Goal: Check status: Check status

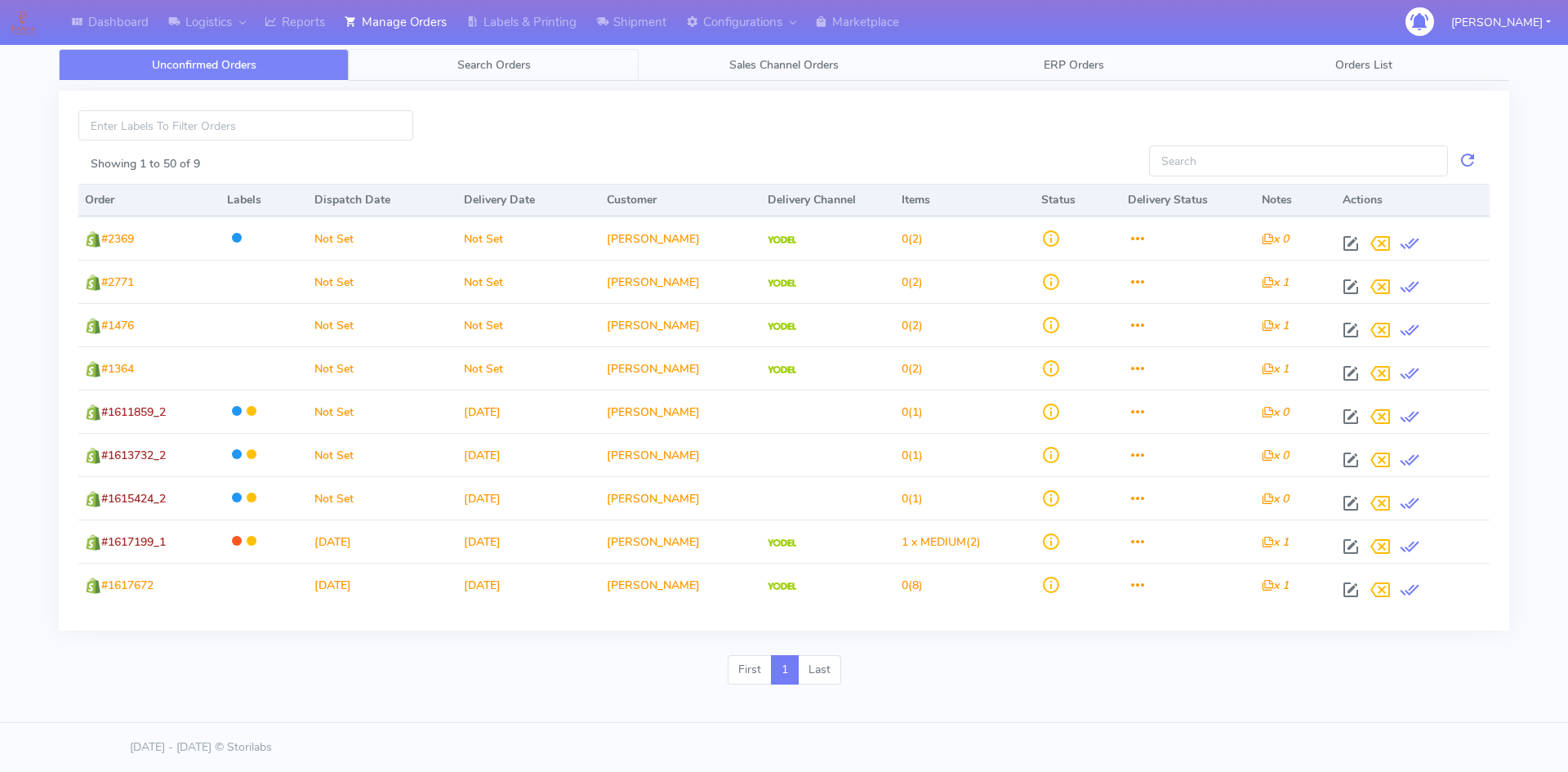
click at [456, 52] on link "Search Orders" at bounding box center [494, 65] width 290 height 32
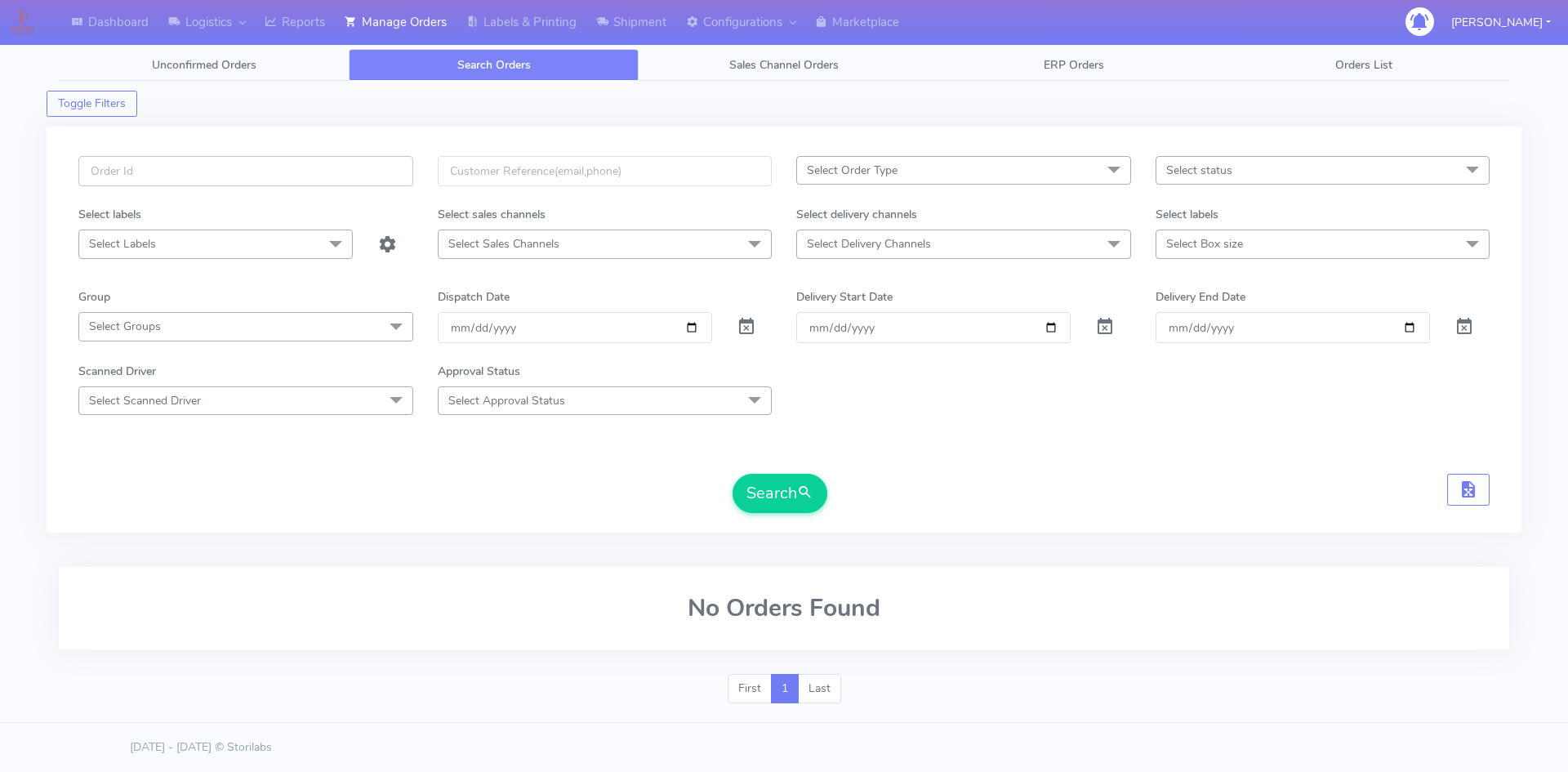
click at [188, 162] on input "text" at bounding box center [245, 171] width 335 height 30
drag, startPoint x: 146, startPoint y: 166, endPoint x: 99, endPoint y: 162, distance: 47.2
click at [99, 162] on input "#1602067_1" at bounding box center [245, 171] width 335 height 30
paste input "16262"
type input "#1616262_1"
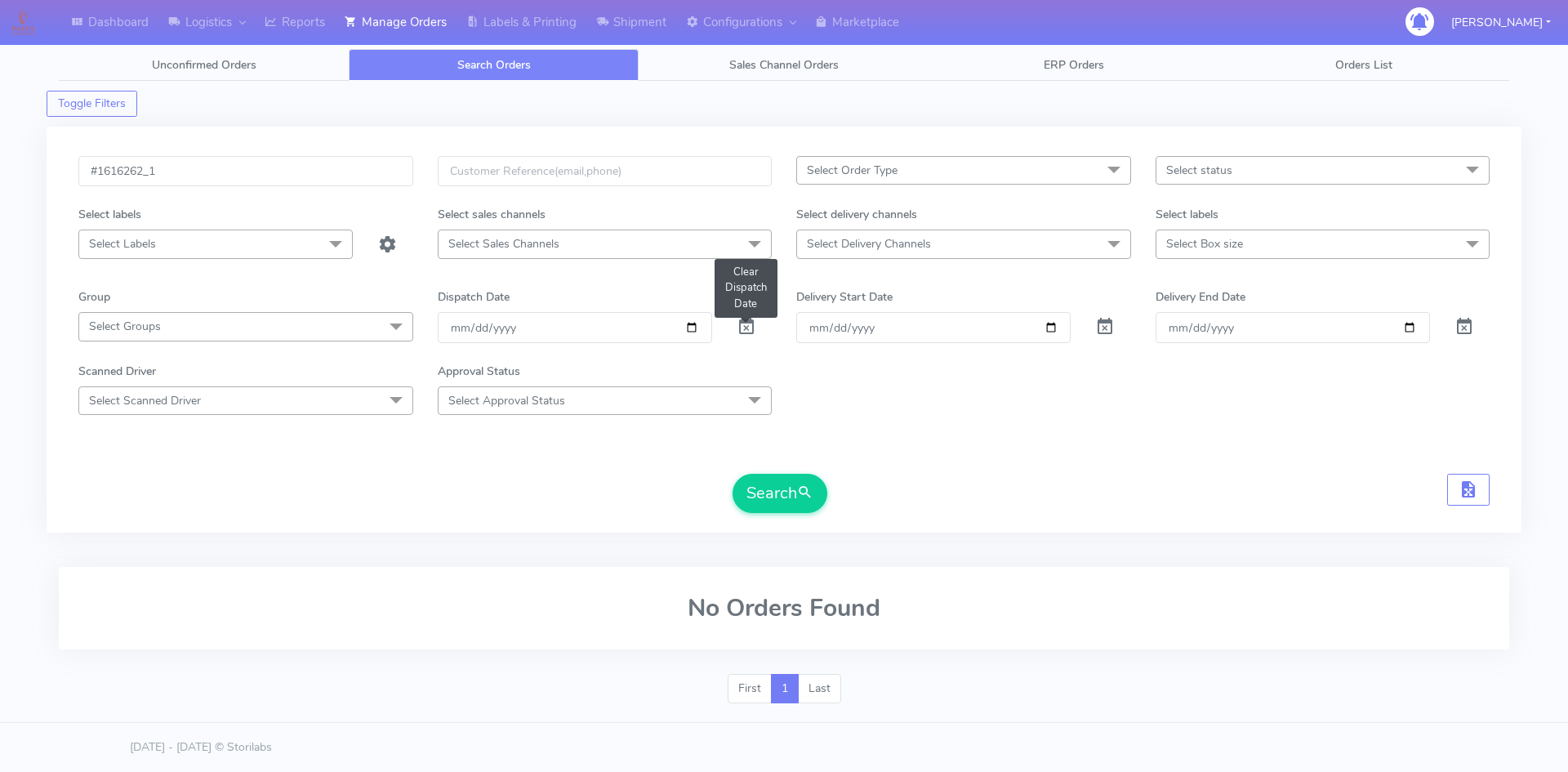
click at [746, 325] on span at bounding box center [747, 330] width 20 height 16
click at [779, 500] on button "Search" at bounding box center [779, 493] width 95 height 40
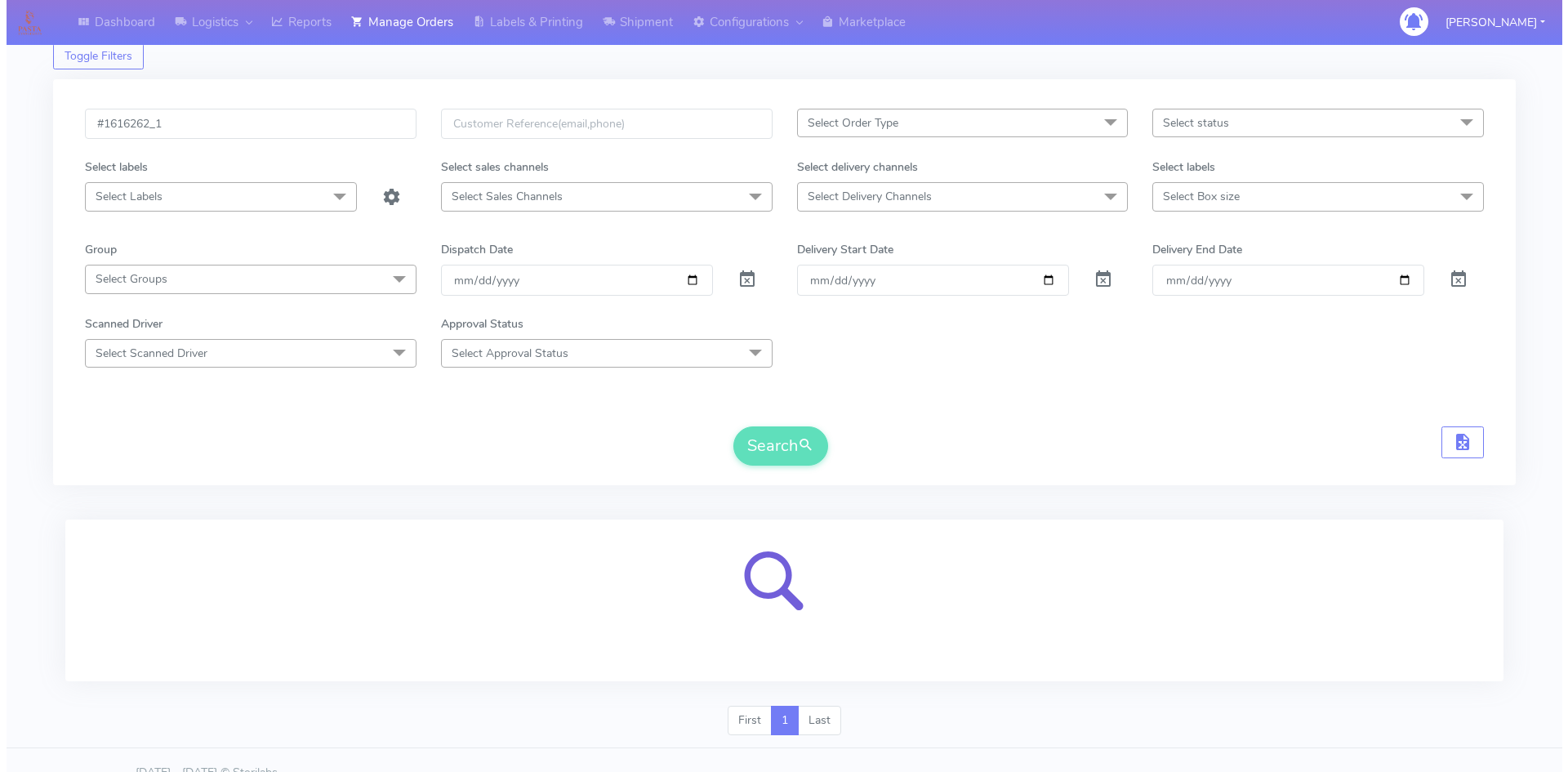
scroll to position [72, 0]
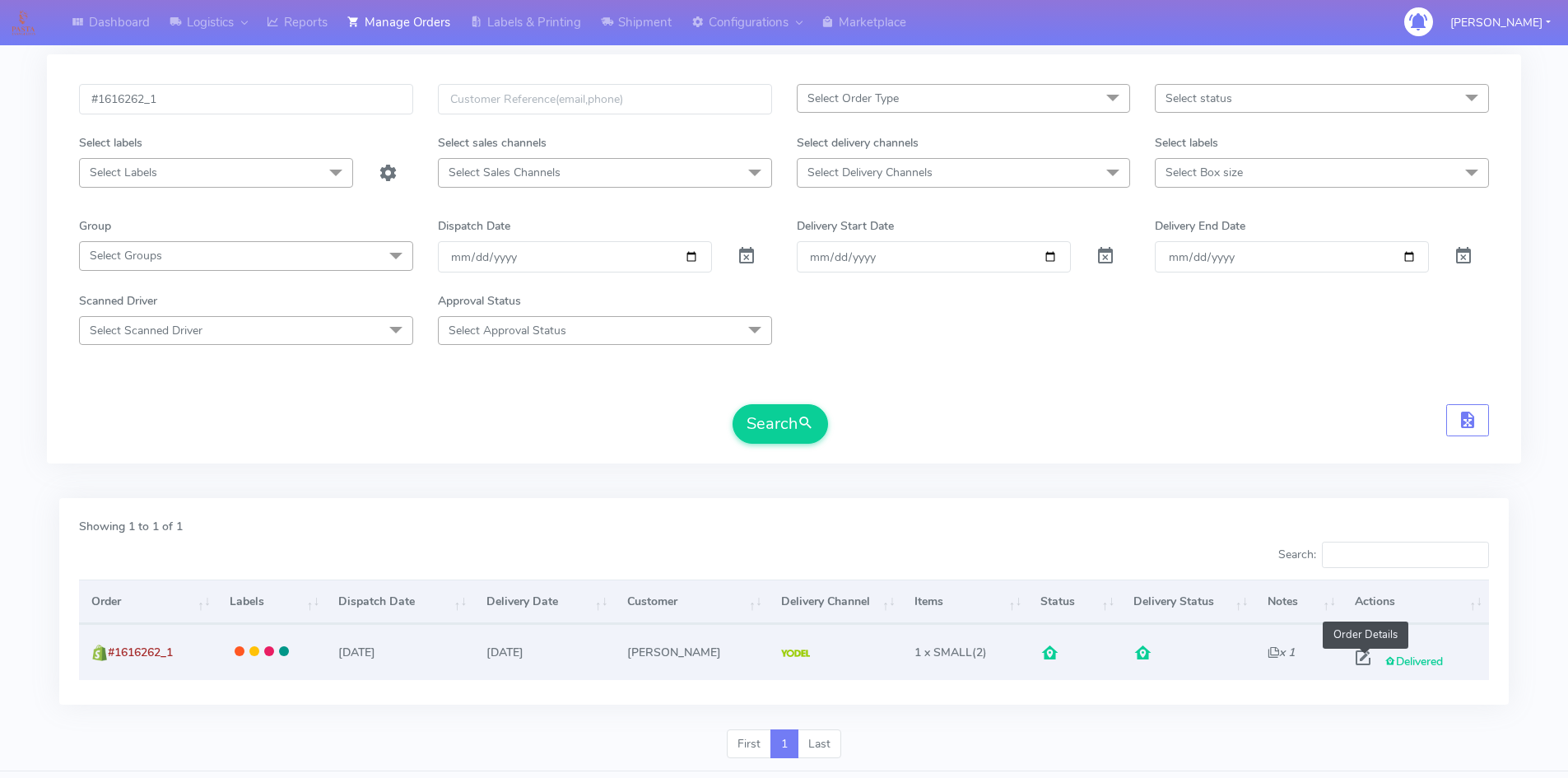
click at [1365, 655] on span at bounding box center [1363, 661] width 30 height 16
select select "5"
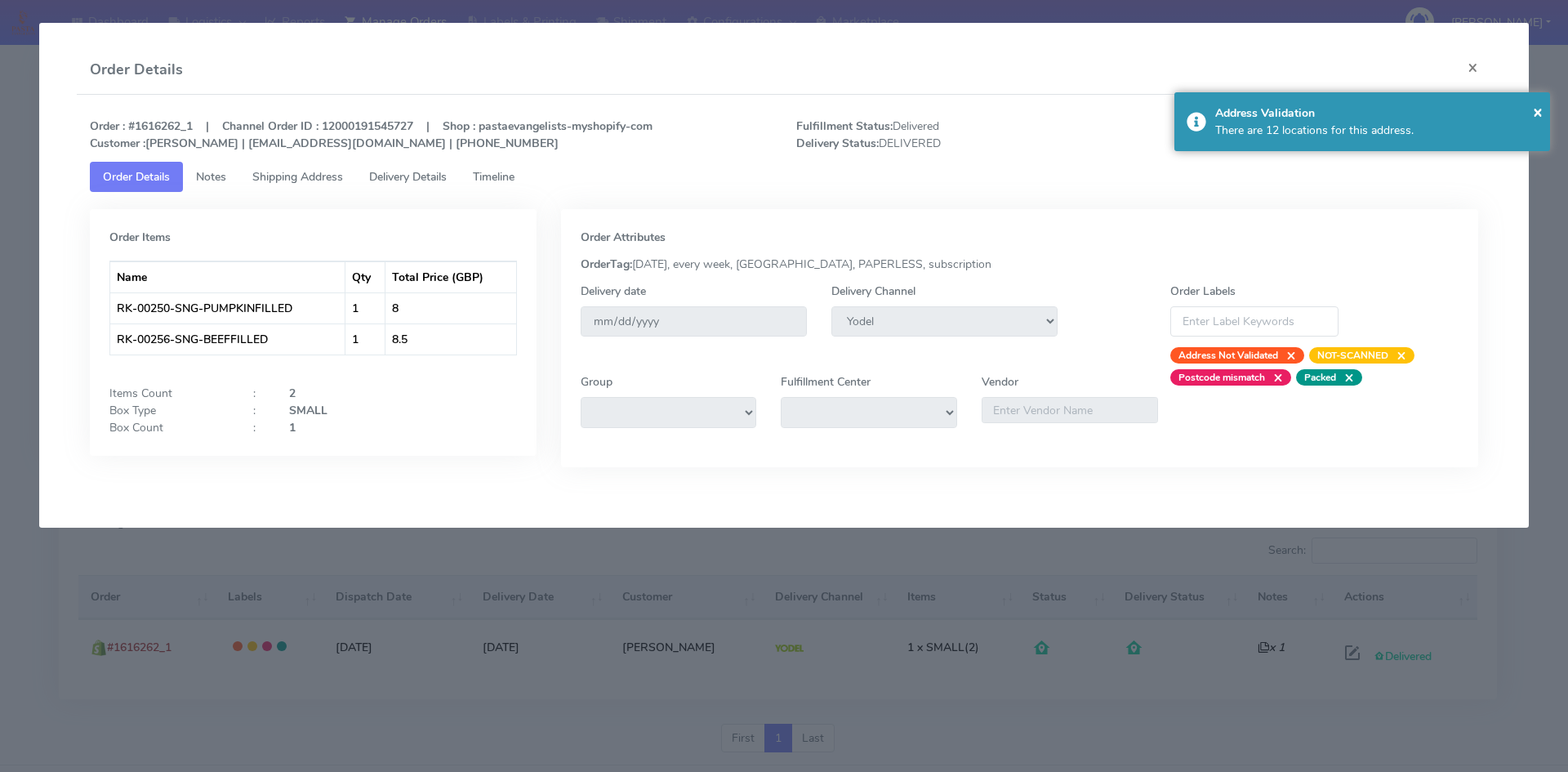
click at [412, 172] on span "Delivery Details" at bounding box center [407, 176] width 77 height 16
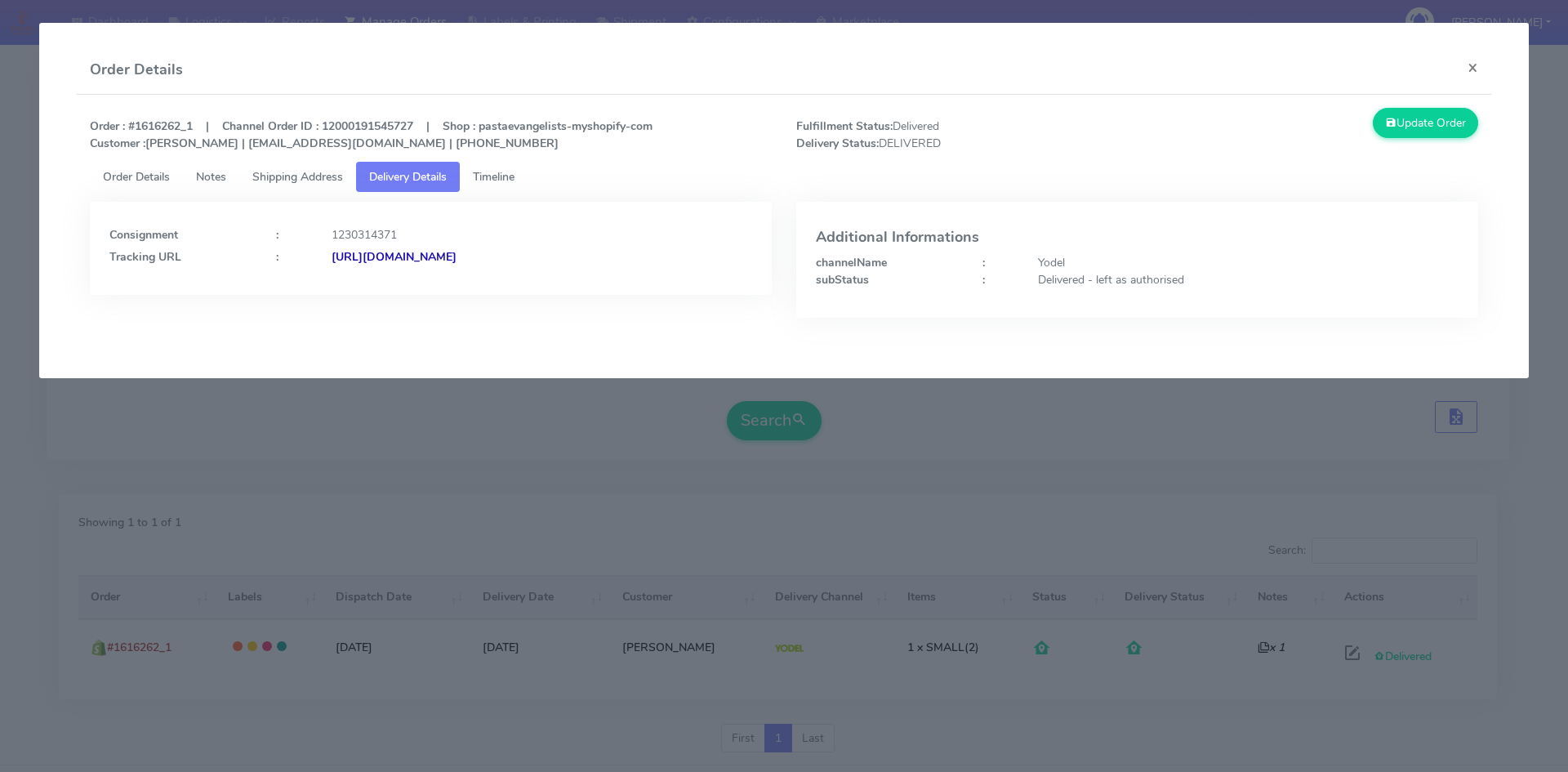
click at [327, 173] on span "Shipping Address" at bounding box center [298, 176] width 91 height 16
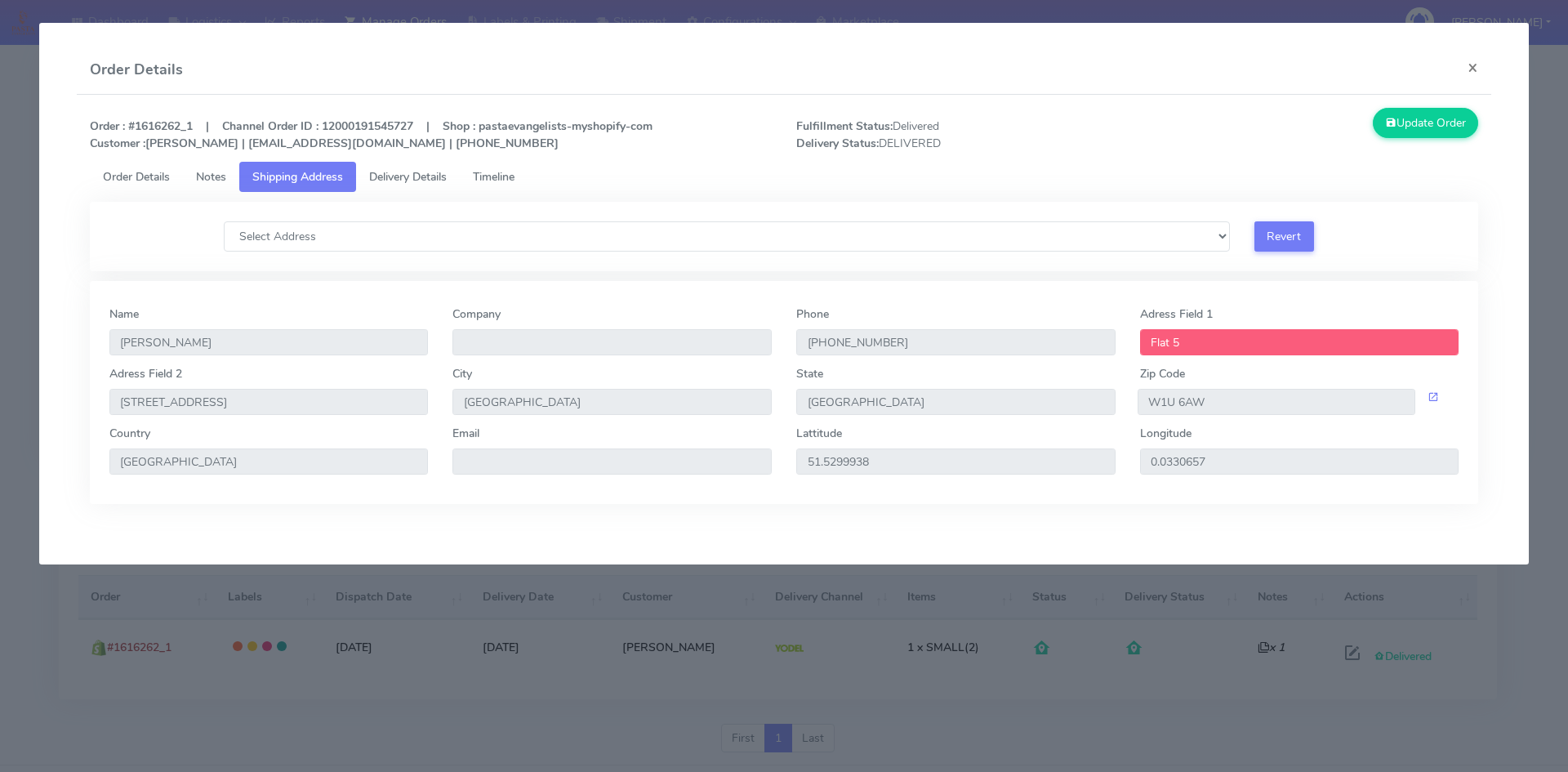
click at [154, 175] on span "Order Details" at bounding box center [136, 176] width 67 height 16
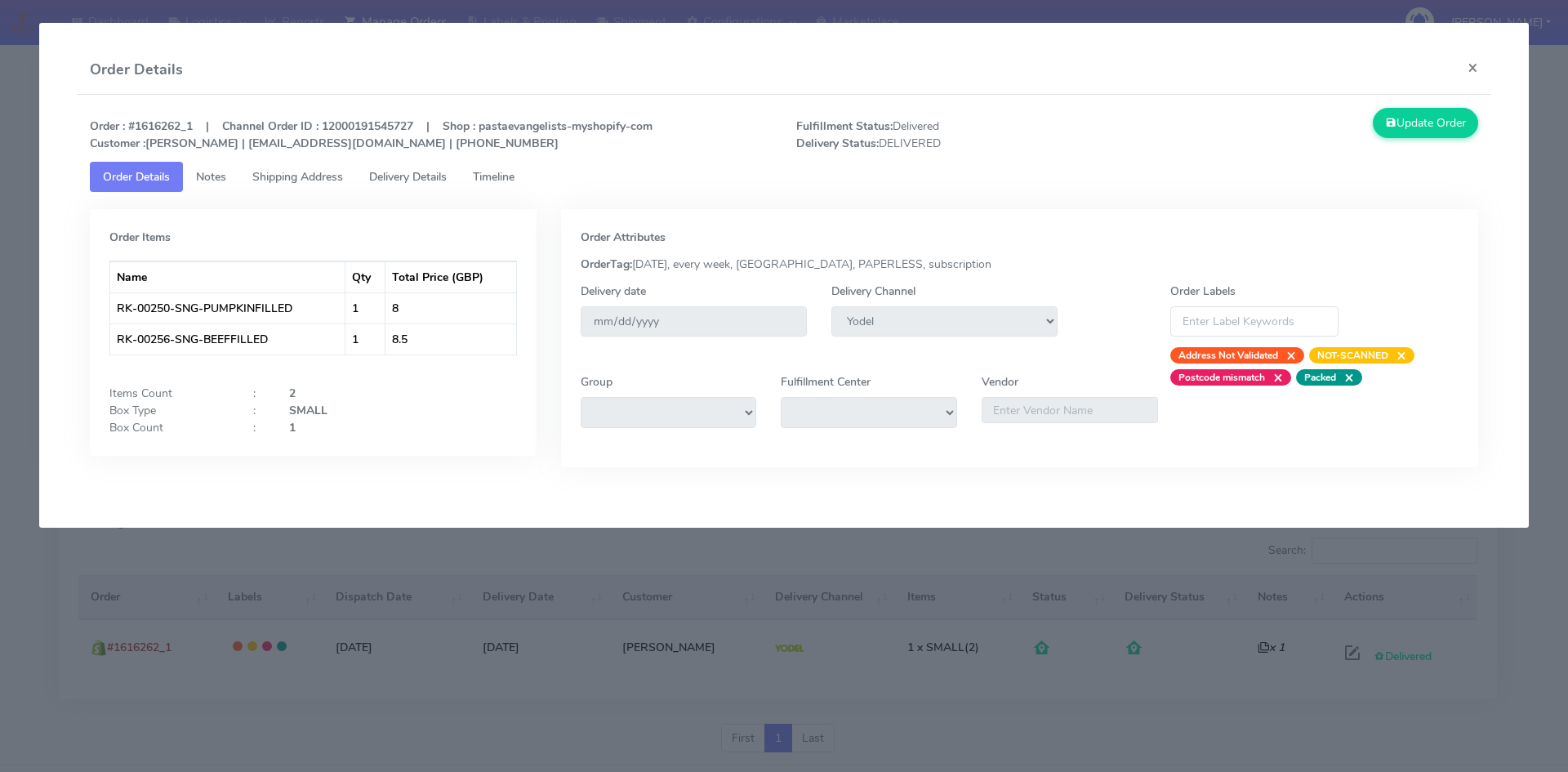
click at [492, 175] on span "Timeline" at bounding box center [493, 176] width 42 height 16
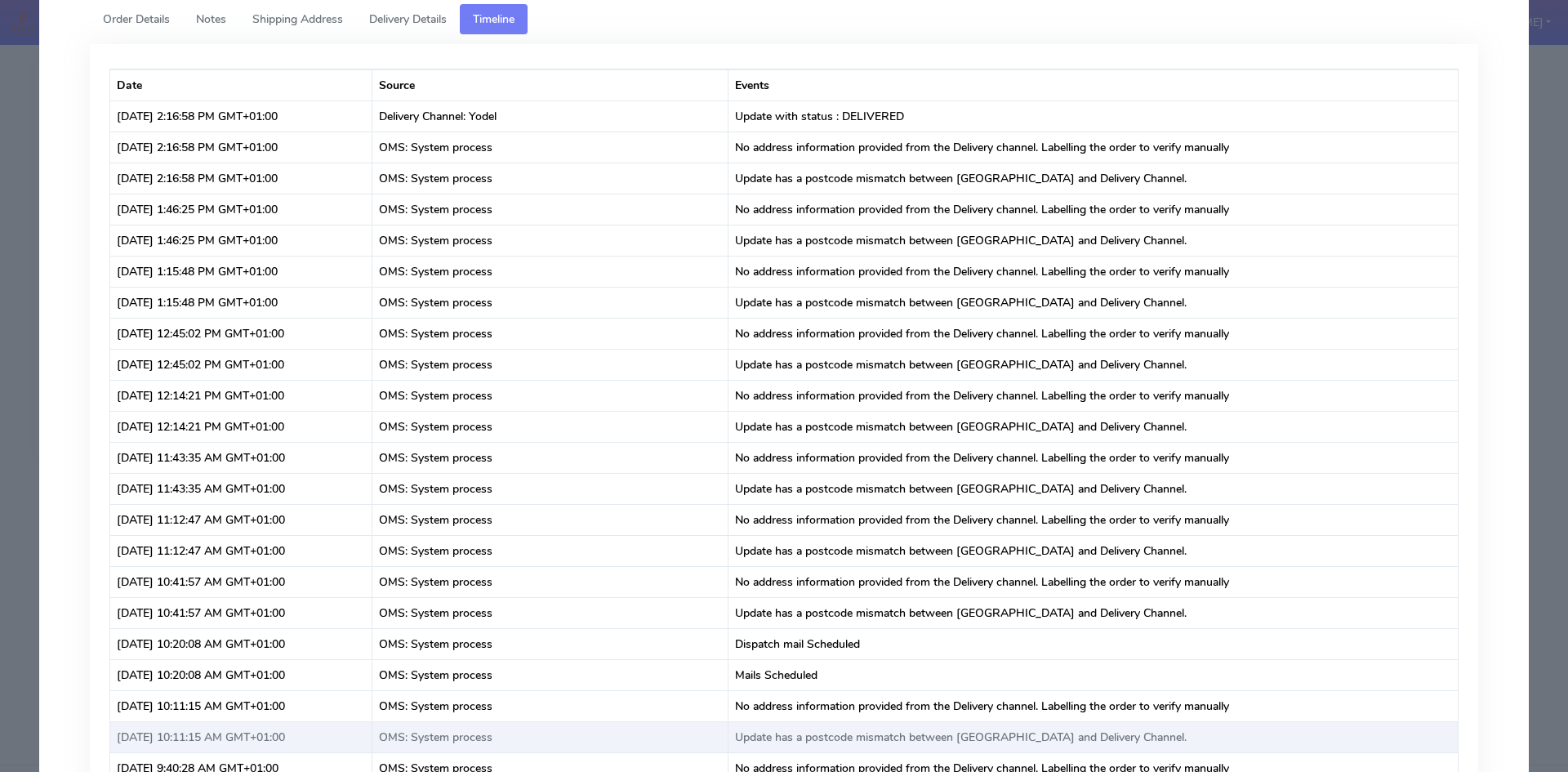
scroll to position [0, 0]
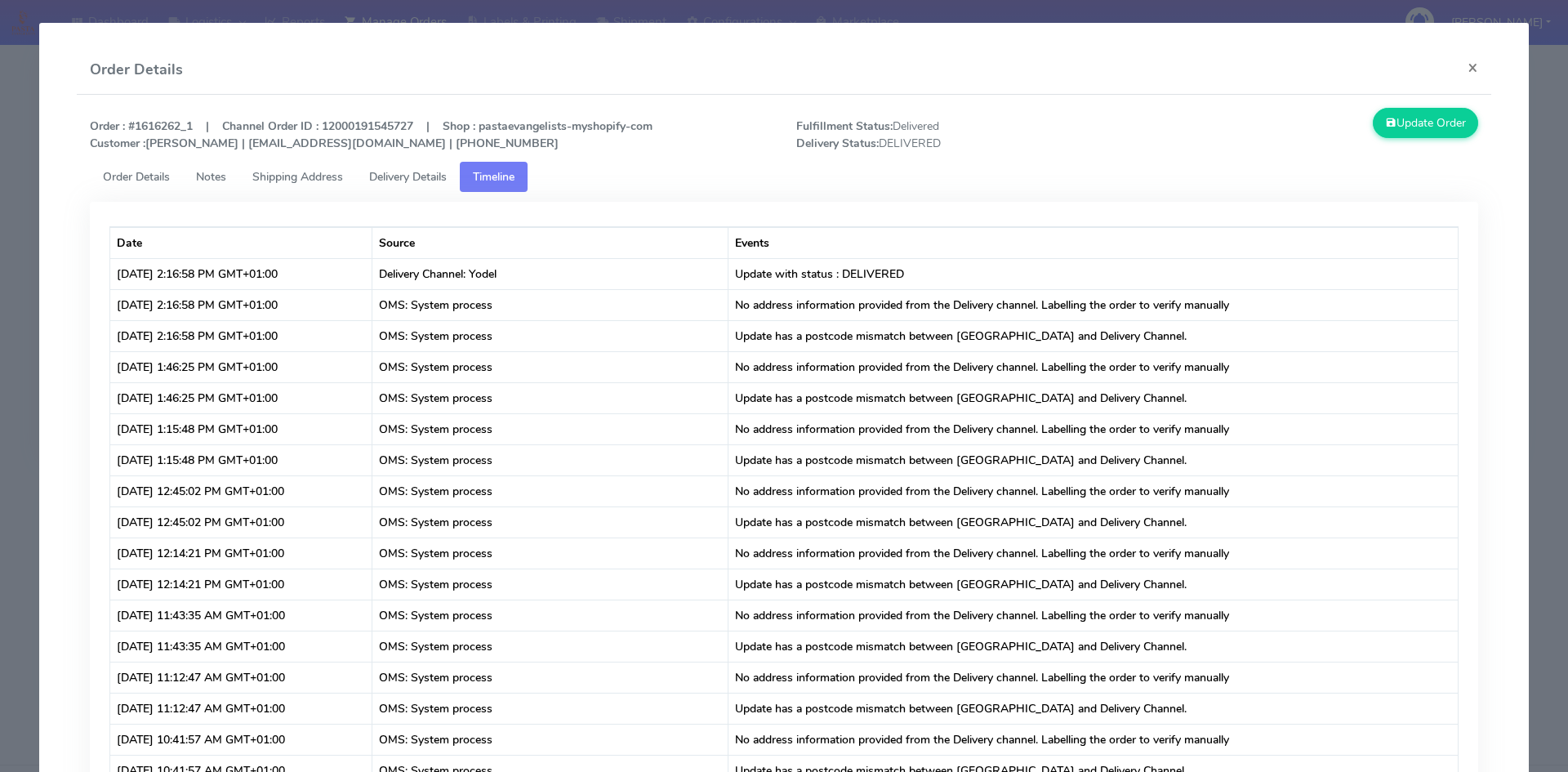
click at [135, 182] on span "Order Details" at bounding box center [136, 176] width 67 height 16
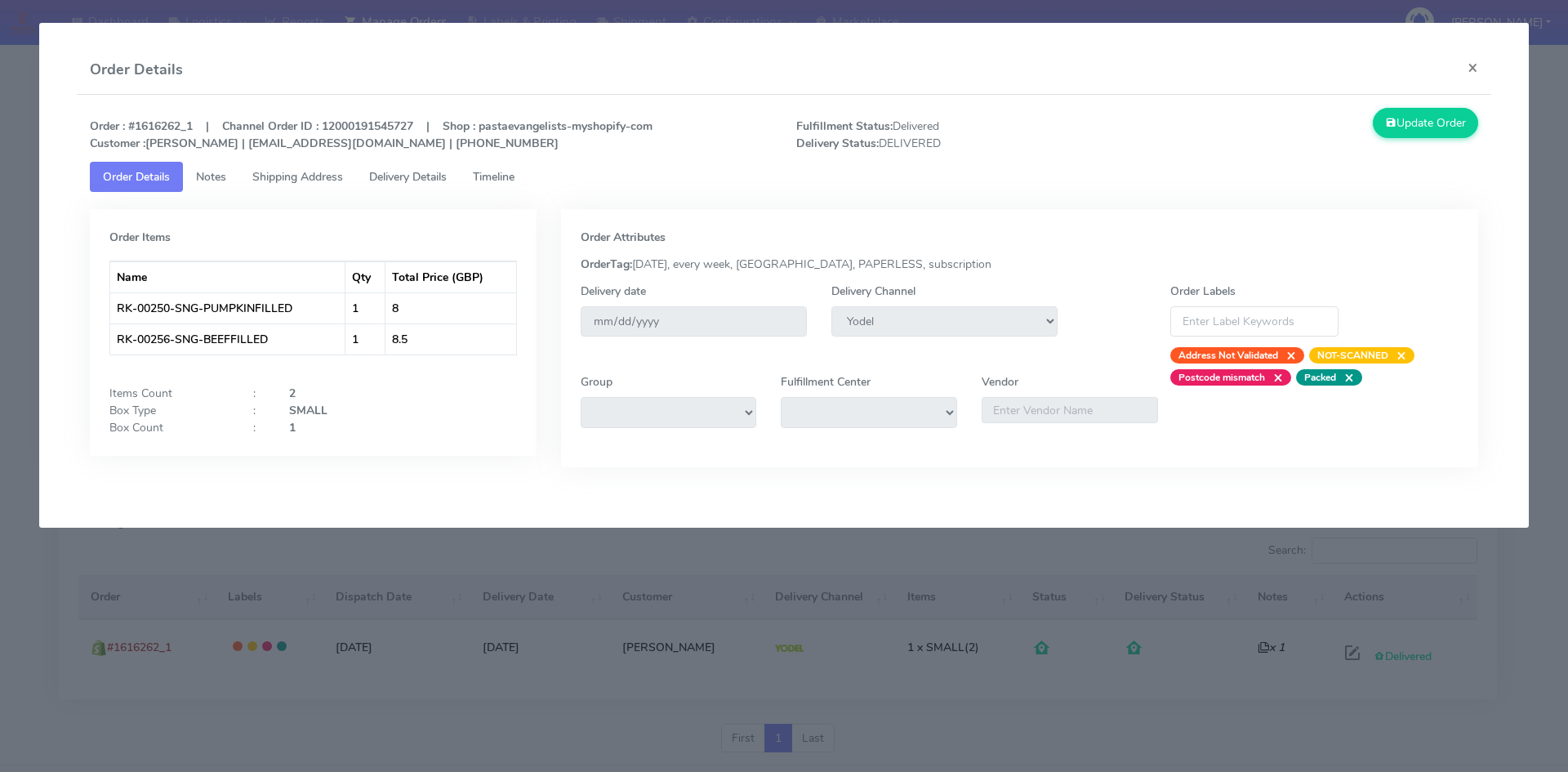
click at [319, 171] on span "Shipping Address" at bounding box center [298, 176] width 91 height 16
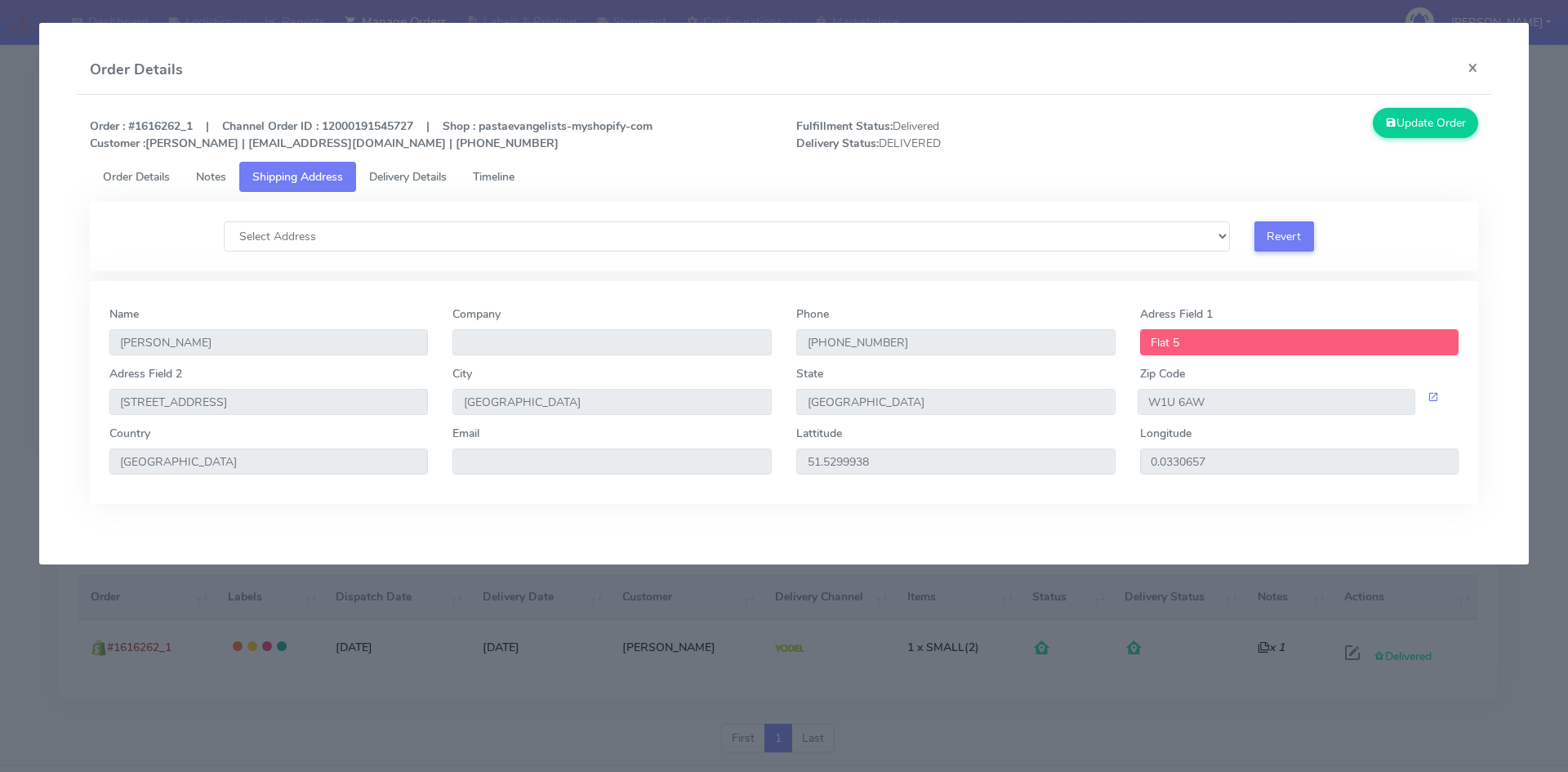
click at [225, 179] on span "Notes" at bounding box center [211, 176] width 30 height 16
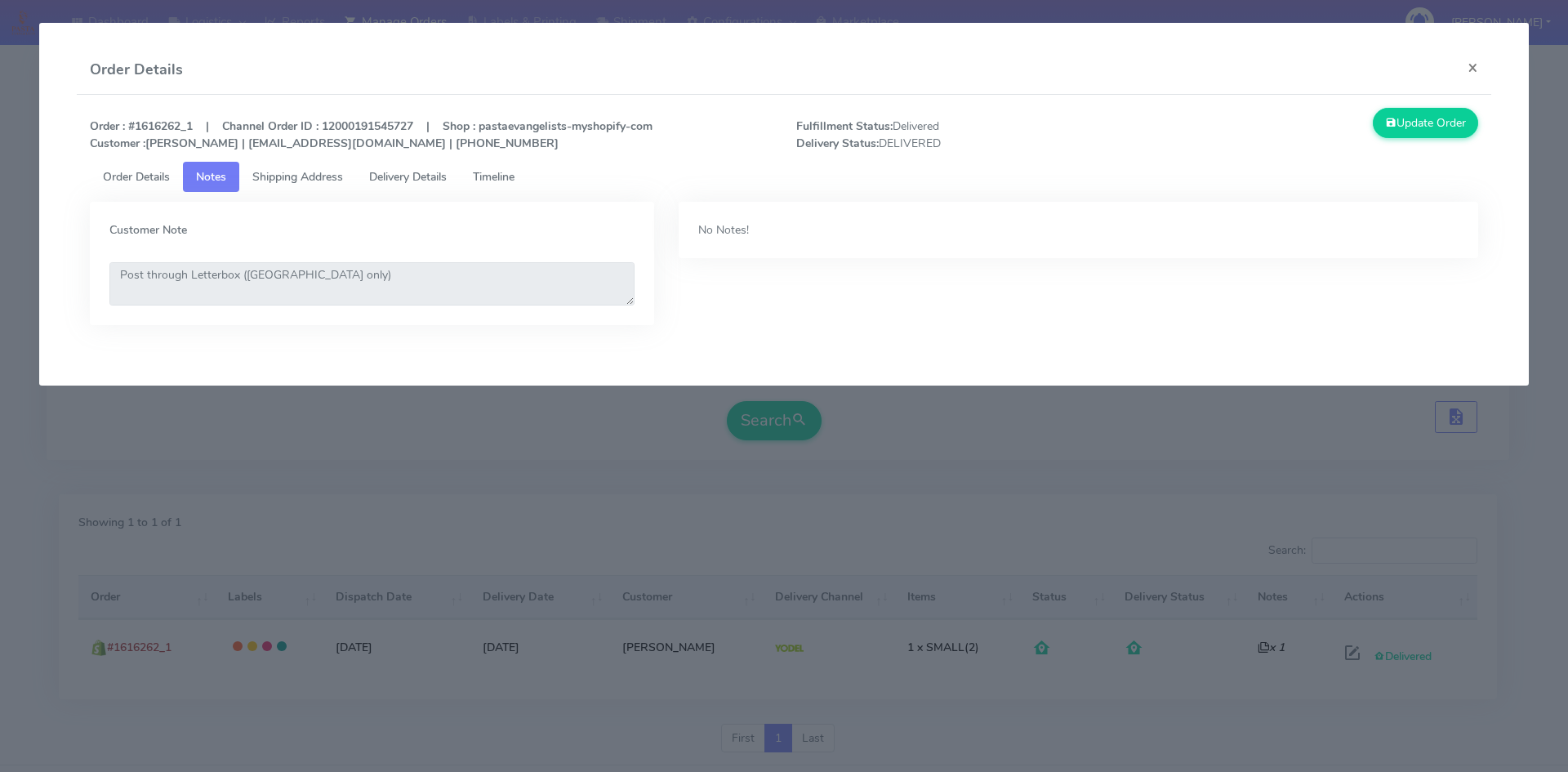
click at [402, 166] on link "Delivery Details" at bounding box center [408, 176] width 104 height 30
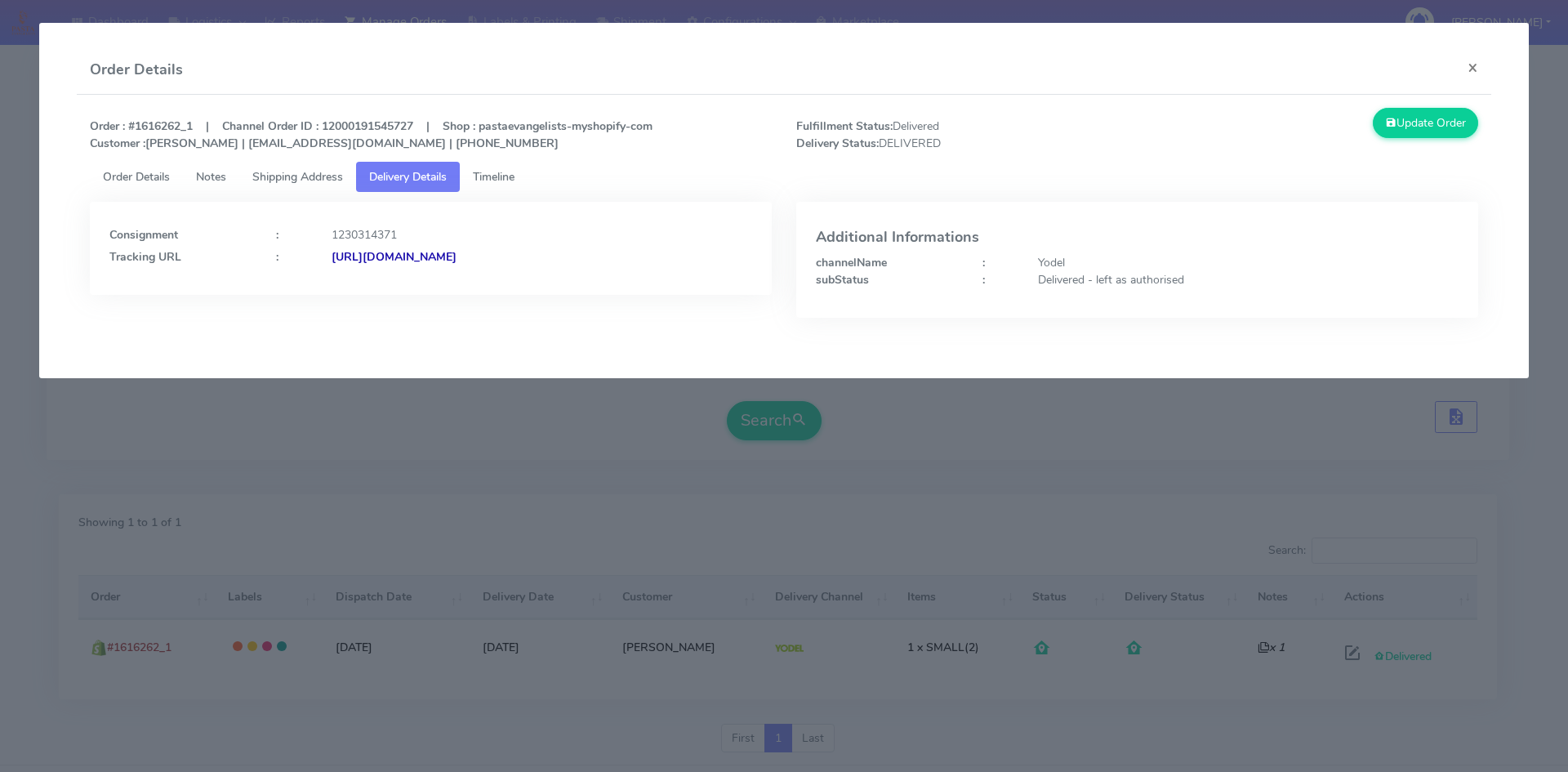
click at [489, 166] on link "Timeline" at bounding box center [494, 176] width 67 height 30
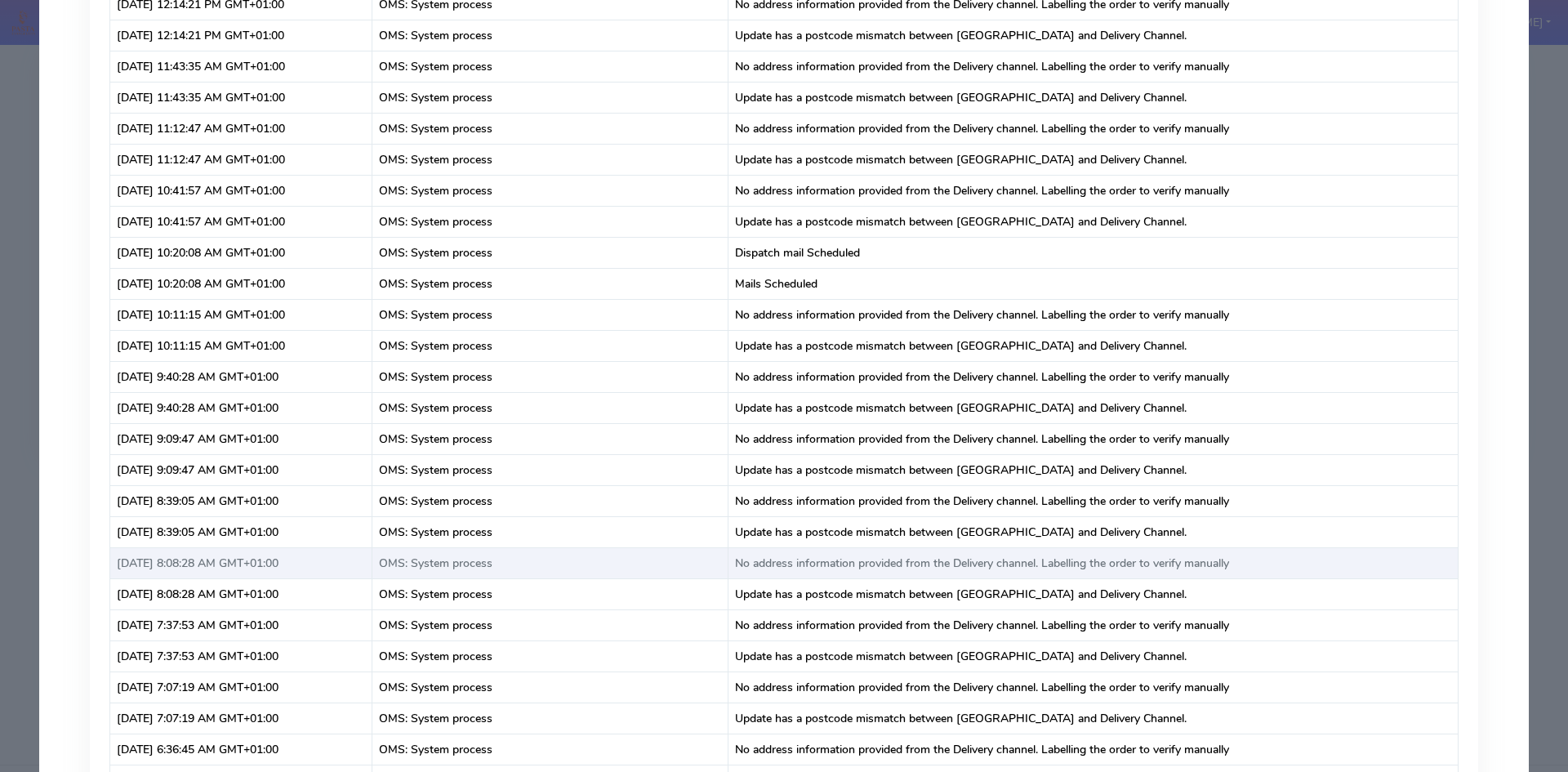
scroll to position [141, 0]
